Goal: Information Seeking & Learning: Learn about a topic

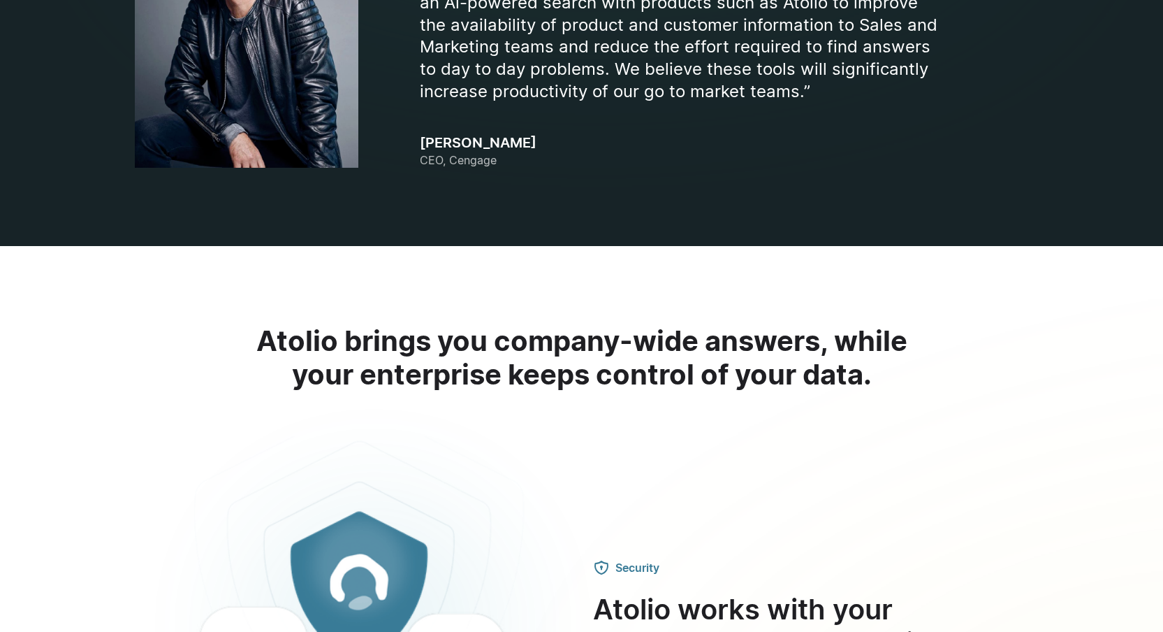
scroll to position [1774, 0]
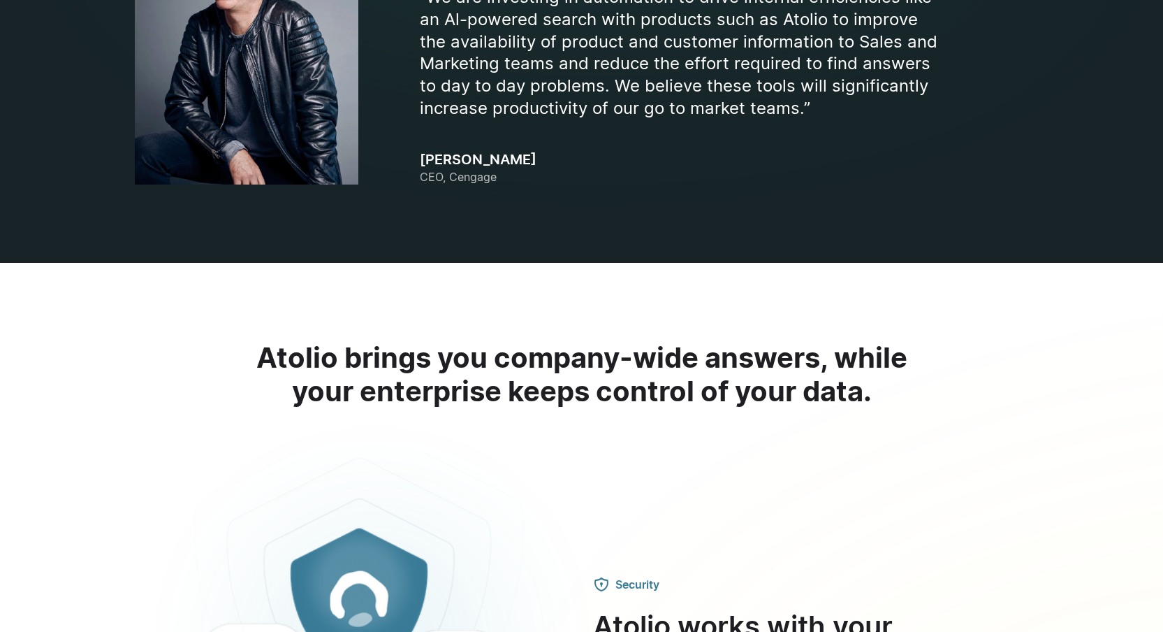
click at [479, 184] on div "“We are investing in automation to drive internal efficiencies like an Al-power…" at bounding box center [724, 54] width 609 height 261
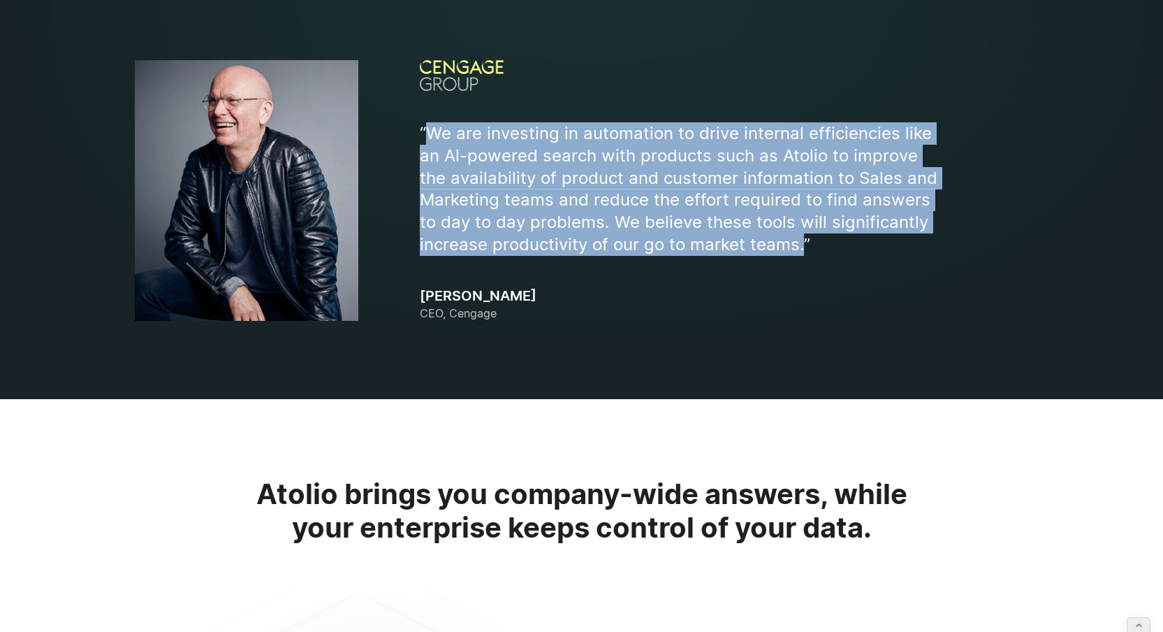
drag, startPoint x: 433, startPoint y: 134, endPoint x: 799, endPoint y: 249, distance: 383.9
click at [799, 249] on p "“We are investing in automation to drive internal efficiencies like an Al-power…" at bounding box center [682, 189] width 524 height 134
copy p "We are investing in automation to drive internal efficiencies like an Al-powere…"
